Goal: Task Accomplishment & Management: Complete application form

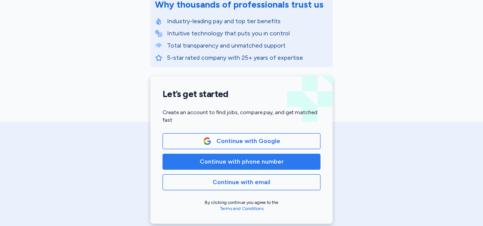
scroll to position [127, 0]
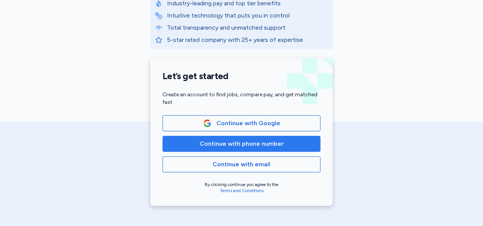
click at [208, 138] on button "Continue with phone number" at bounding box center [242, 144] width 158 height 16
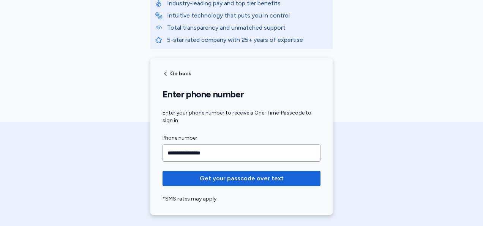
type input "**********"
click at [163, 171] on button "Get your passcode over text" at bounding box center [242, 178] width 158 height 15
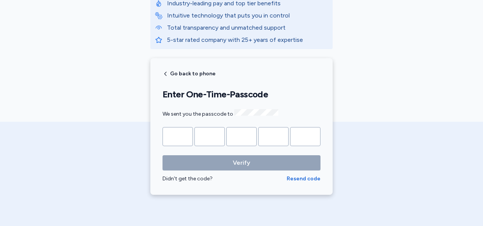
click at [182, 136] on input "Please enter OTP character 1" at bounding box center [178, 136] width 30 height 19
type input "*"
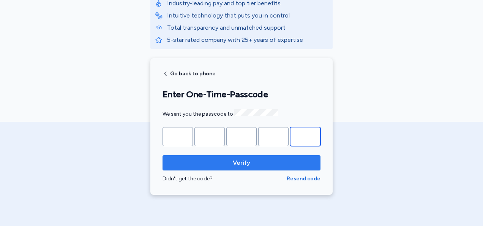
type input "*"
click at [200, 158] on span "Verify" at bounding box center [242, 162] width 146 height 9
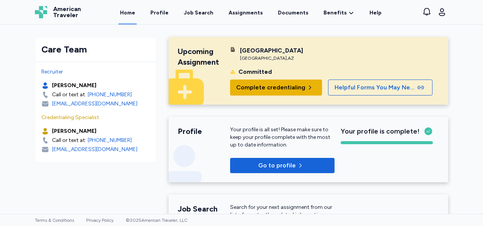
click at [276, 88] on span "Complete credentialing" at bounding box center [270, 87] width 69 height 9
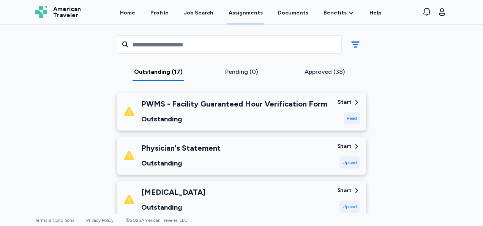
scroll to position [127, 0]
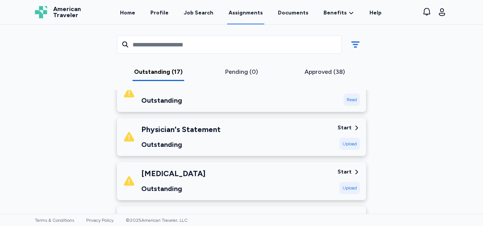
click at [198, 131] on div "Physician's Statement" at bounding box center [180, 129] width 79 height 11
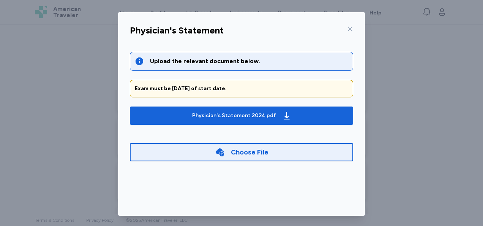
click at [347, 27] on icon at bounding box center [350, 29] width 6 height 6
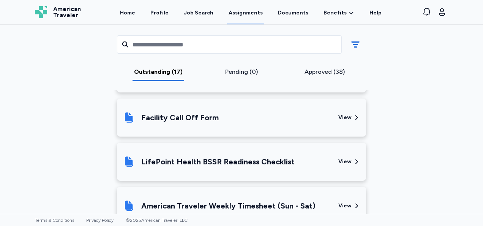
scroll to position [1076, 0]
